Goal: Task Accomplishment & Management: Manage account settings

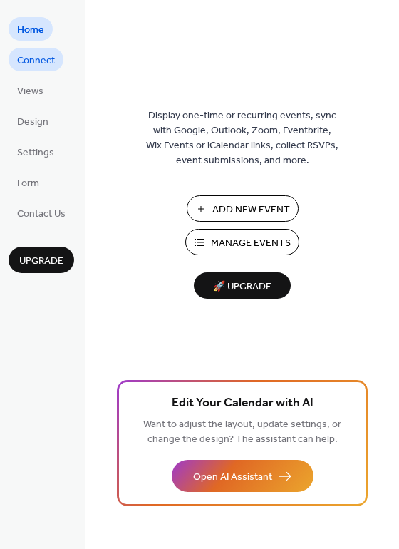
click at [41, 57] on span "Connect" at bounding box center [36, 60] width 38 height 15
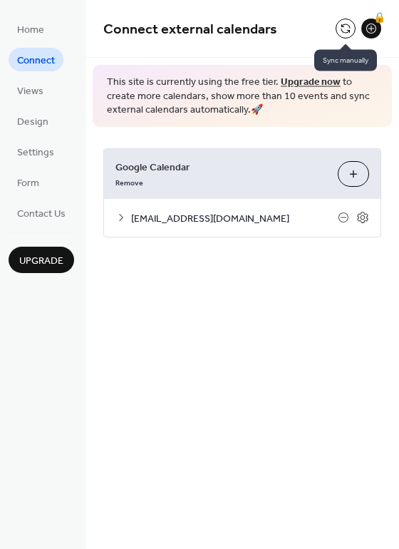
click at [344, 31] on button at bounding box center [346, 29] width 20 height 20
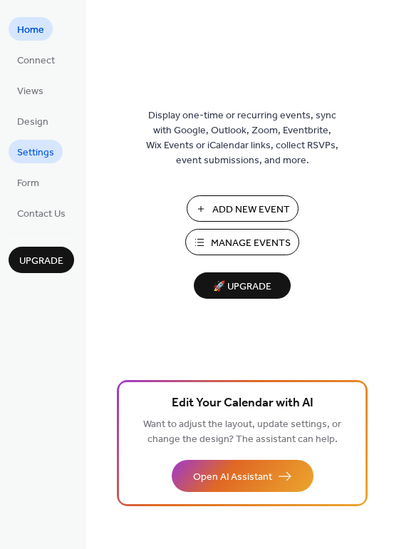
click at [44, 153] on span "Settings" at bounding box center [35, 152] width 37 height 15
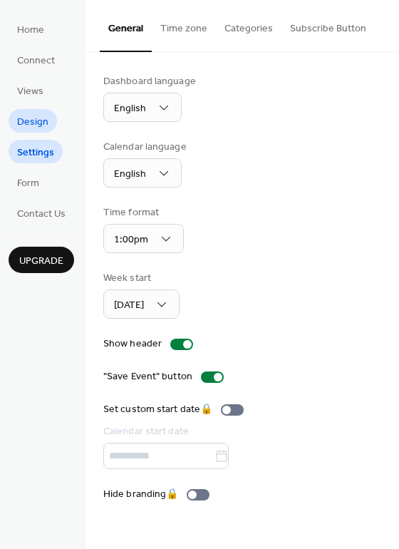
click at [43, 118] on span "Design" at bounding box center [32, 122] width 31 height 15
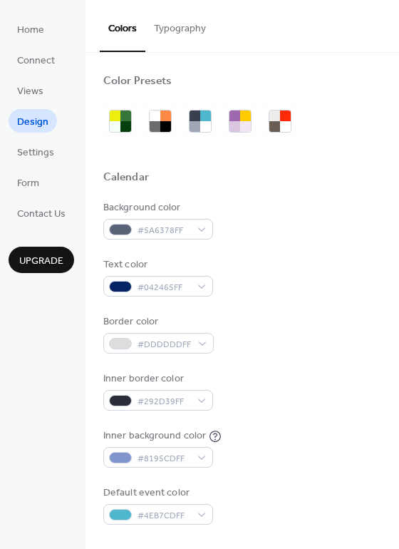
click at [179, 26] on button "Typography" at bounding box center [179, 25] width 69 height 51
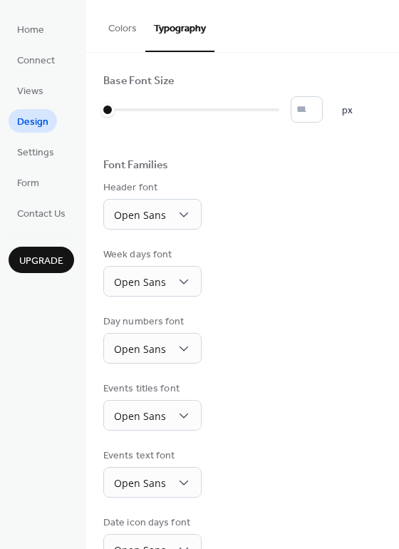
scroll to position [100, 0]
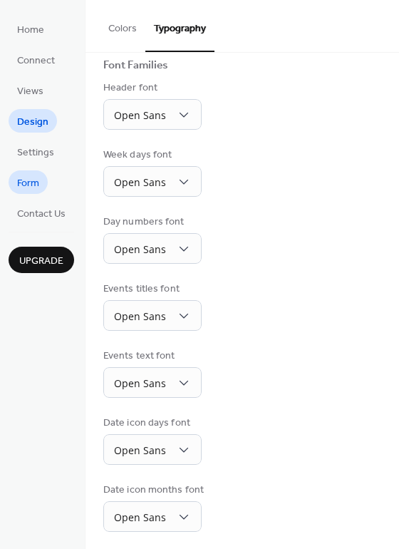
click at [41, 181] on link "Form" at bounding box center [28, 182] width 39 height 24
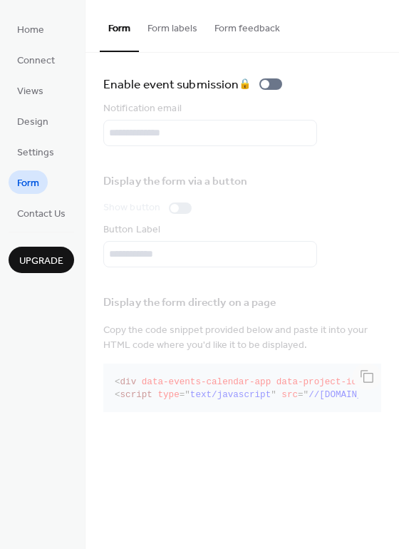
click at [175, 29] on button "Form labels" at bounding box center [172, 25] width 67 height 51
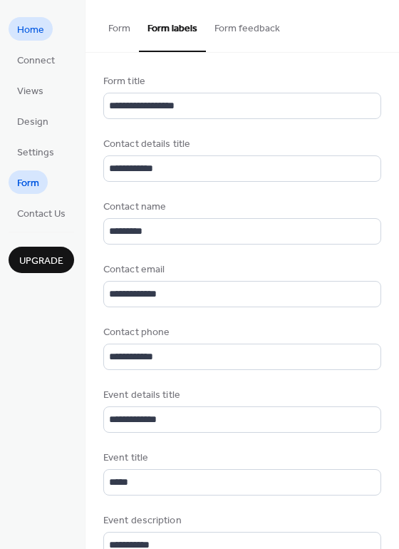
click at [42, 29] on span "Home" at bounding box center [30, 30] width 27 height 15
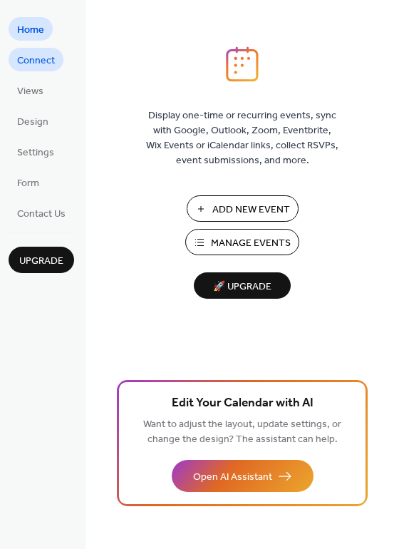
click at [39, 56] on span "Connect" at bounding box center [36, 60] width 38 height 15
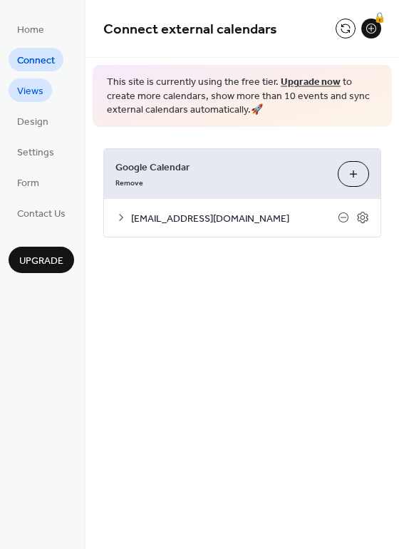
click at [39, 93] on span "Views" at bounding box center [30, 91] width 26 height 15
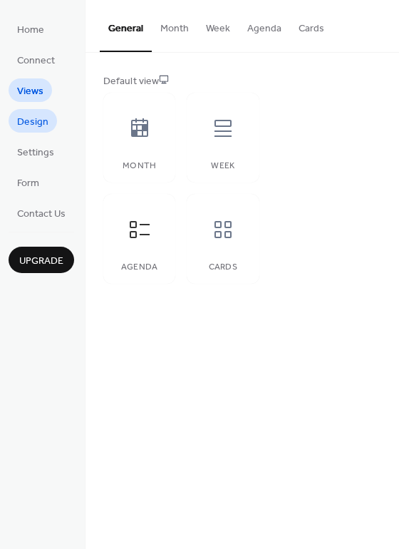
click at [33, 118] on span "Design" at bounding box center [32, 122] width 31 height 15
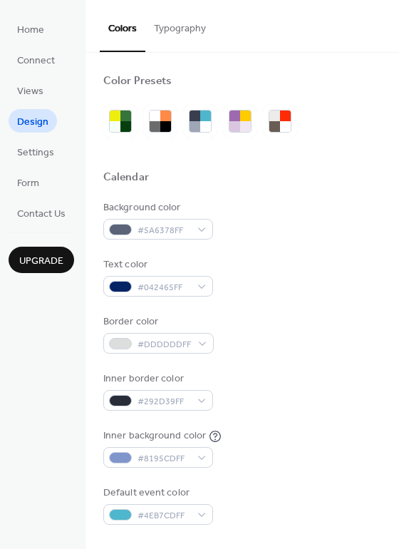
click at [184, 29] on button "Typography" at bounding box center [179, 25] width 69 height 51
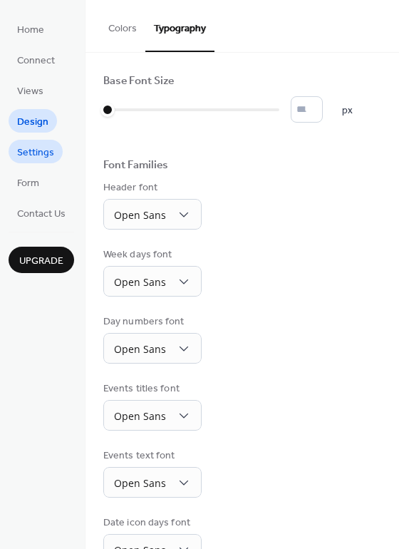
click at [27, 153] on span "Settings" at bounding box center [35, 152] width 37 height 15
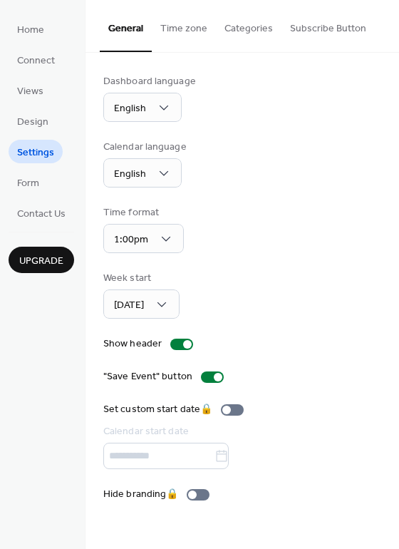
click at [246, 28] on button "Categories" at bounding box center [249, 25] width 66 height 51
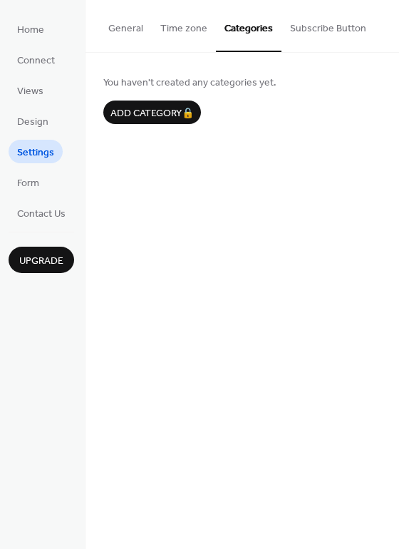
click at [327, 28] on button "Subscribe Button" at bounding box center [328, 25] width 93 height 51
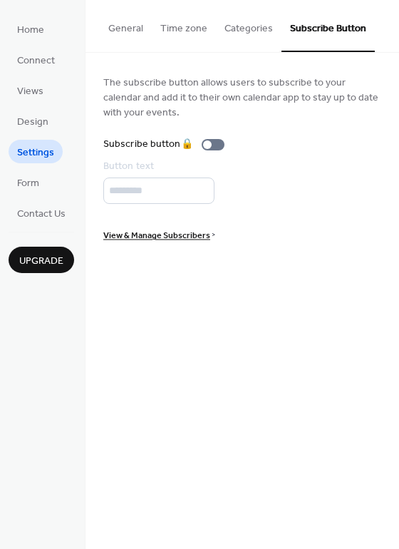
click at [129, 30] on button "General" at bounding box center [126, 25] width 52 height 51
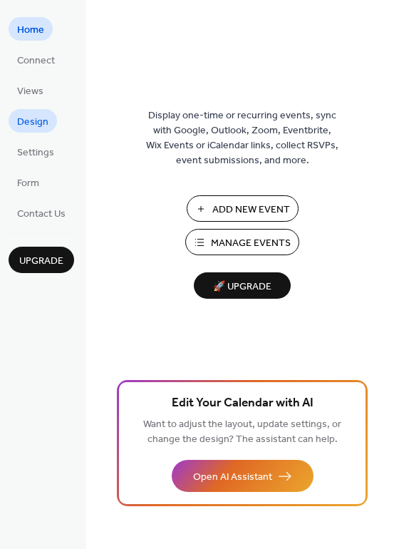
click at [34, 128] on span "Design" at bounding box center [32, 122] width 31 height 15
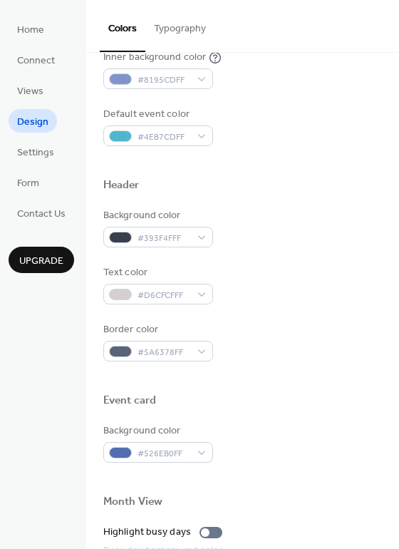
scroll to position [372, 0]
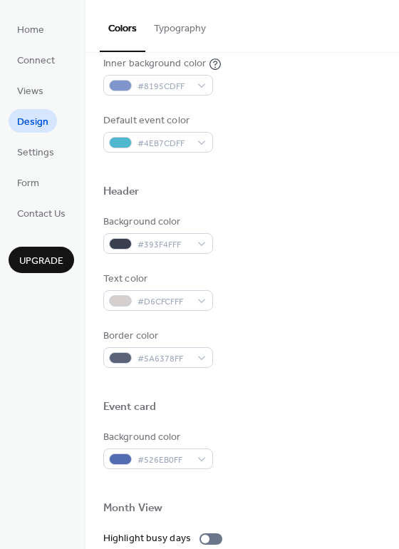
click at [191, 26] on button "Typography" at bounding box center [179, 25] width 69 height 51
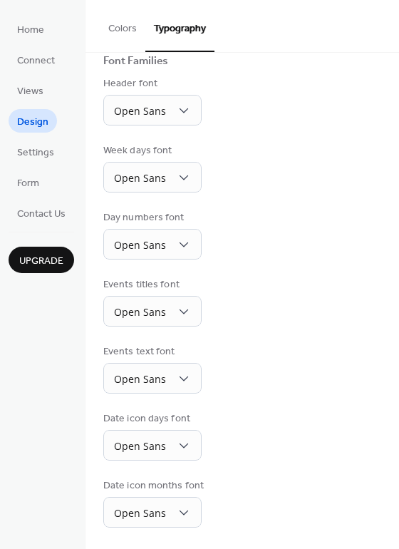
scroll to position [100, 0]
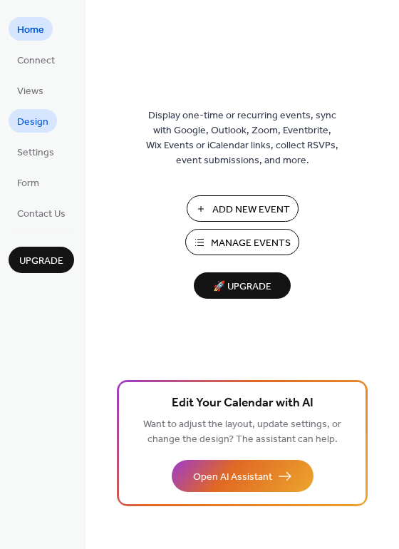
click at [52, 124] on link "Design" at bounding box center [33, 121] width 48 height 24
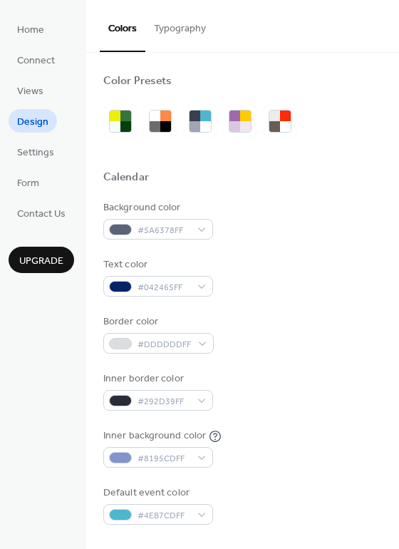
click at [170, 28] on button "Typography" at bounding box center [179, 25] width 69 height 51
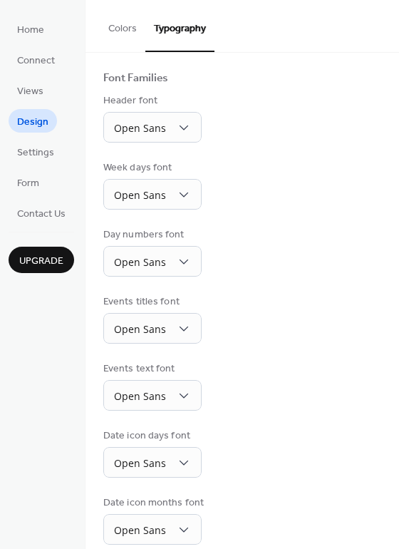
scroll to position [100, 0]
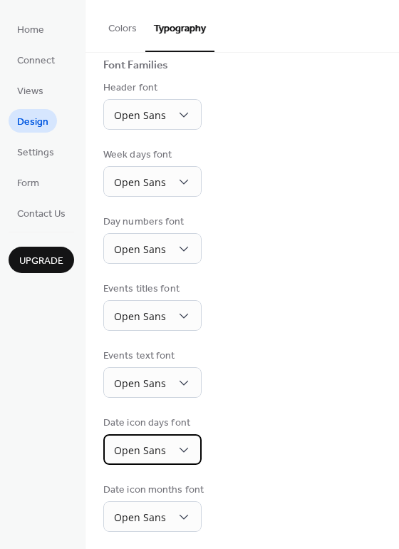
click at [190, 456] on div "Open Sans" at bounding box center [152, 449] width 98 height 31
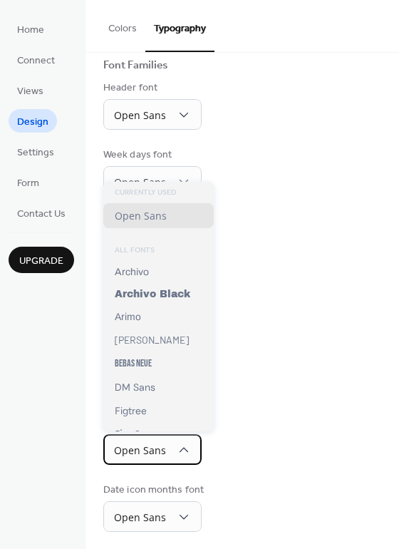
click at [190, 456] on div "Open Sans" at bounding box center [152, 449] width 98 height 31
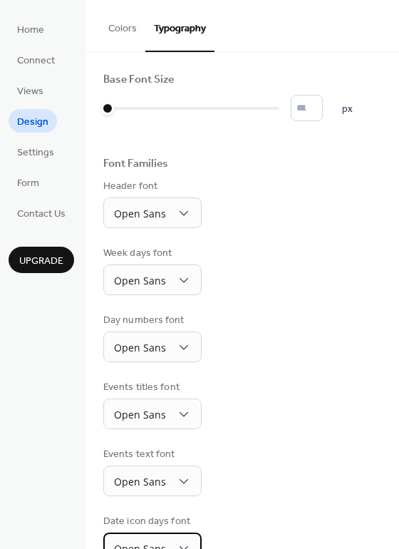
scroll to position [0, 0]
